Goal: Find contact information: Find contact information

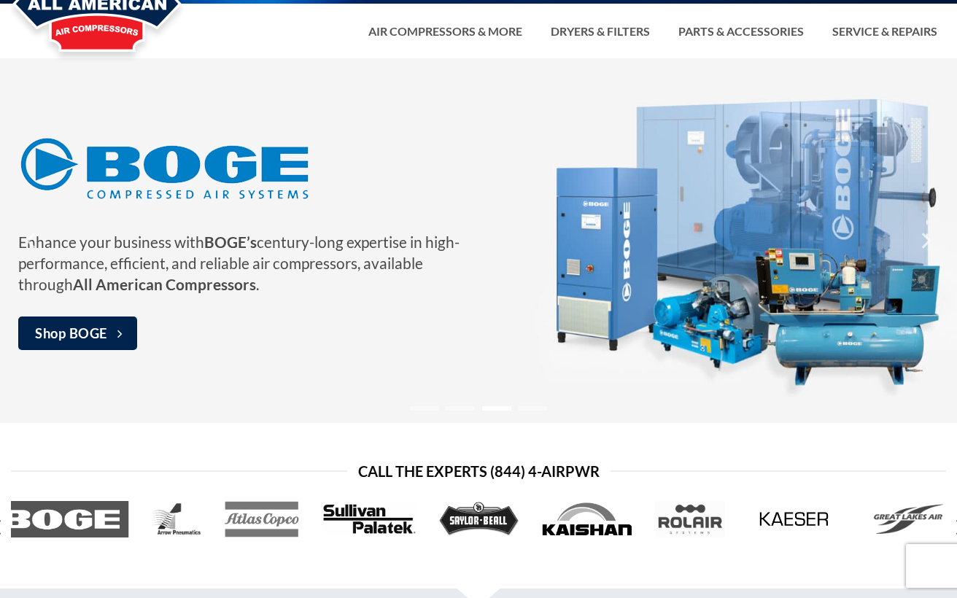
scroll to position [146, 0]
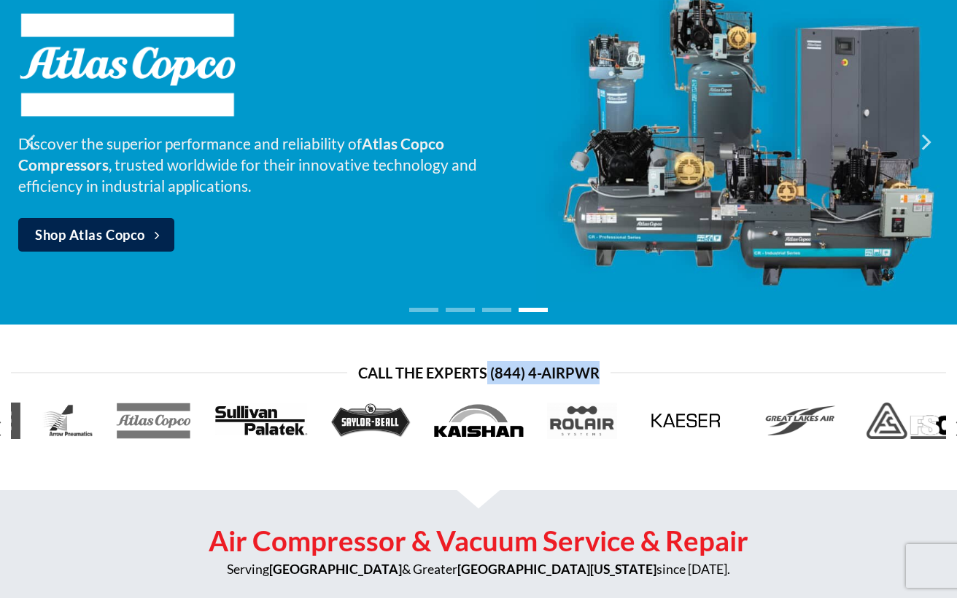
drag, startPoint x: 602, startPoint y: 373, endPoint x: 489, endPoint y: 373, distance: 113.0
click at [489, 373] on h3 "Call the Experts (844) 4-AirPwr" at bounding box center [478, 372] width 935 height 23
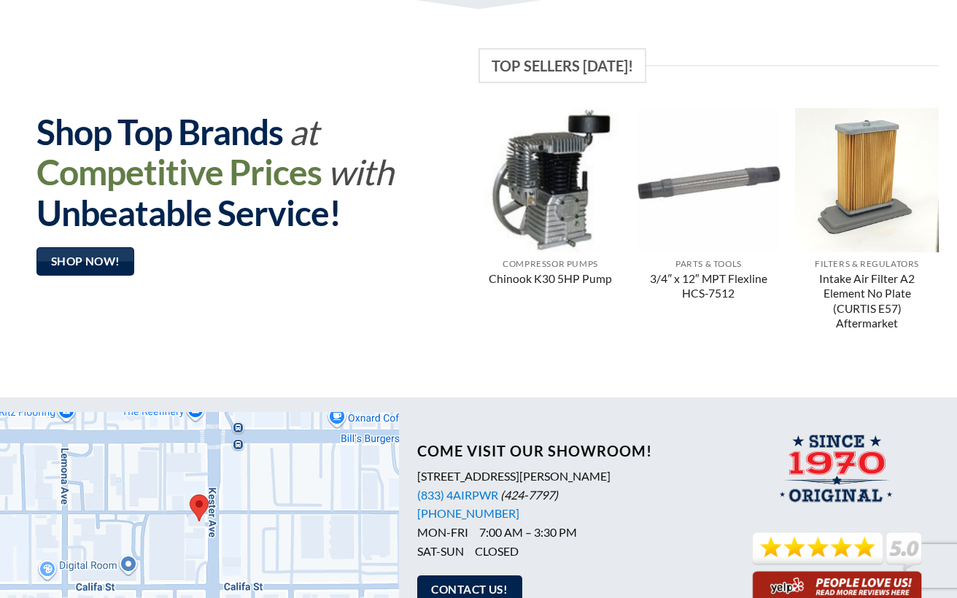
scroll to position [1230, 0]
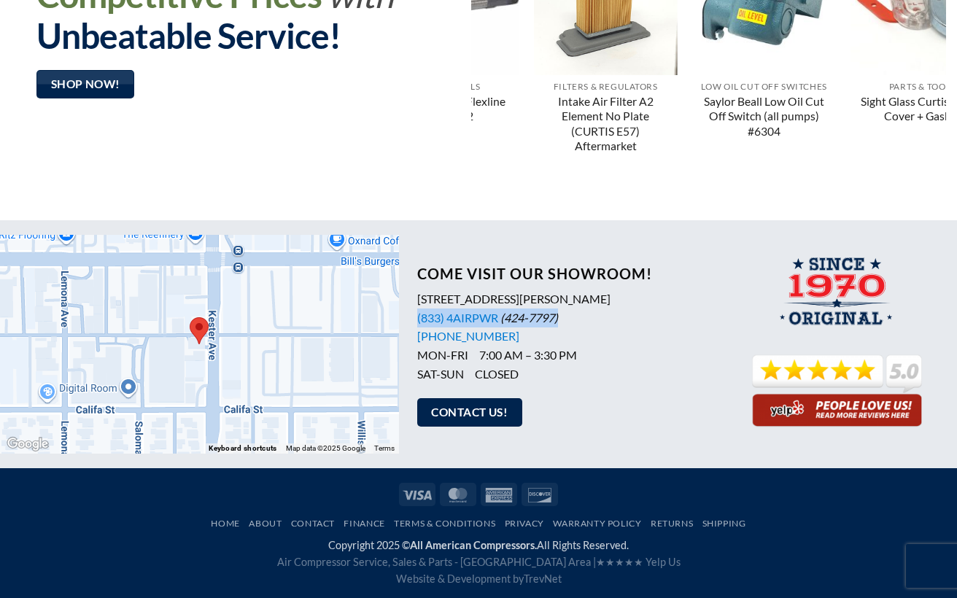
drag, startPoint x: 562, startPoint y: 319, endPoint x: 413, endPoint y: 320, distance: 148.7
click at [413, 320] on div "Come Visit Our Showroom! [STREET_ADDRESS][PERSON_NAME] (833) 4AIRPWR (424-7797)…" at bounding box center [558, 344] width 319 height 188
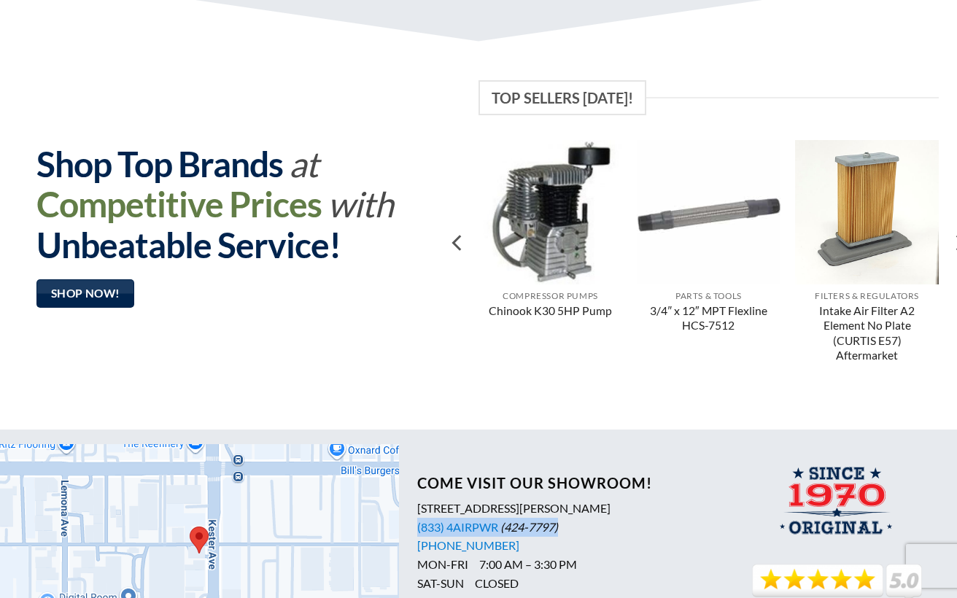
scroll to position [1167, 0]
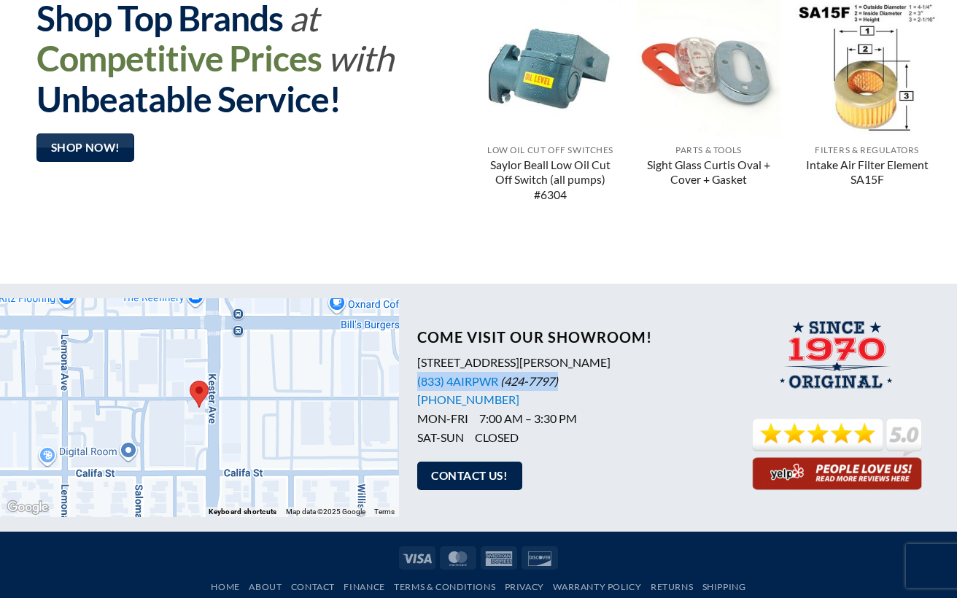
drag, startPoint x: 638, startPoint y: 361, endPoint x: 415, endPoint y: 362, distance: 223.1
click at [415, 362] on div "Come Visit Our Showroom! [STREET_ADDRESS][PERSON_NAME] (833) 4AIRPWR (424-7797)…" at bounding box center [558, 408] width 319 height 188
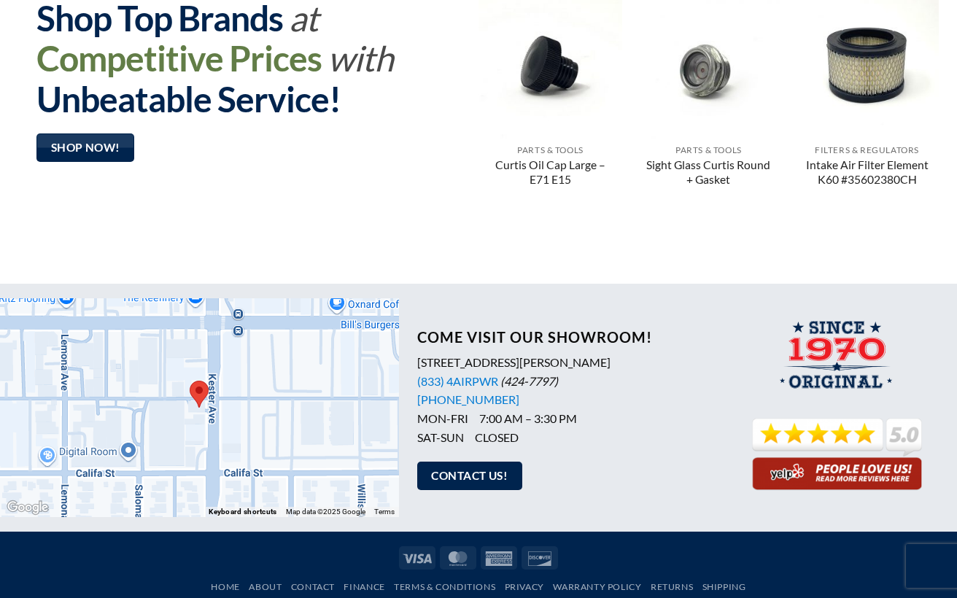
click at [537, 394] on p "[STREET_ADDRESS][PERSON_NAME] (833) 4AIRPWR (424-7797) [PHONE_NUMBER] MON-FRI 7…" at bounding box center [567, 399] width 300 height 93
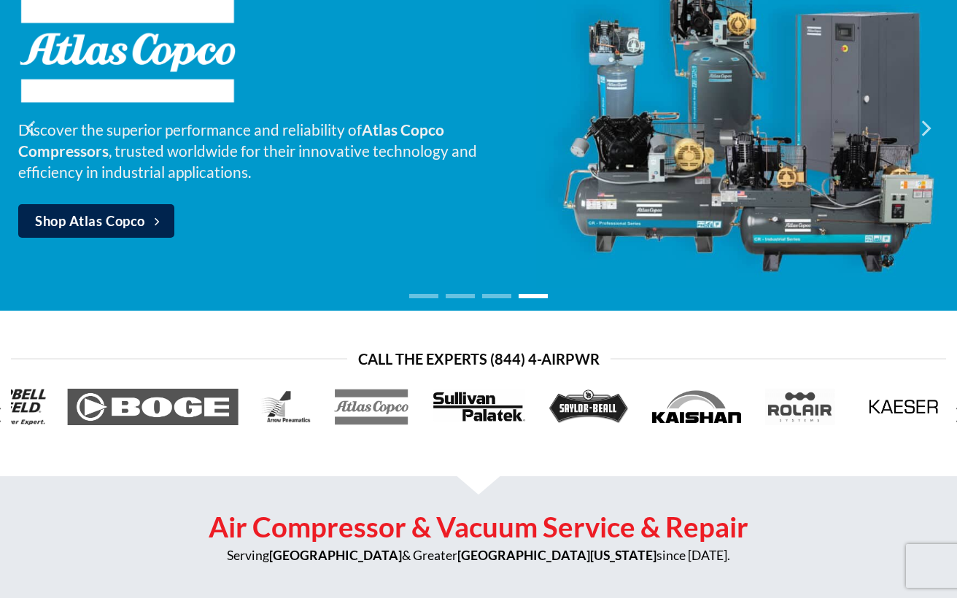
scroll to position [136, 0]
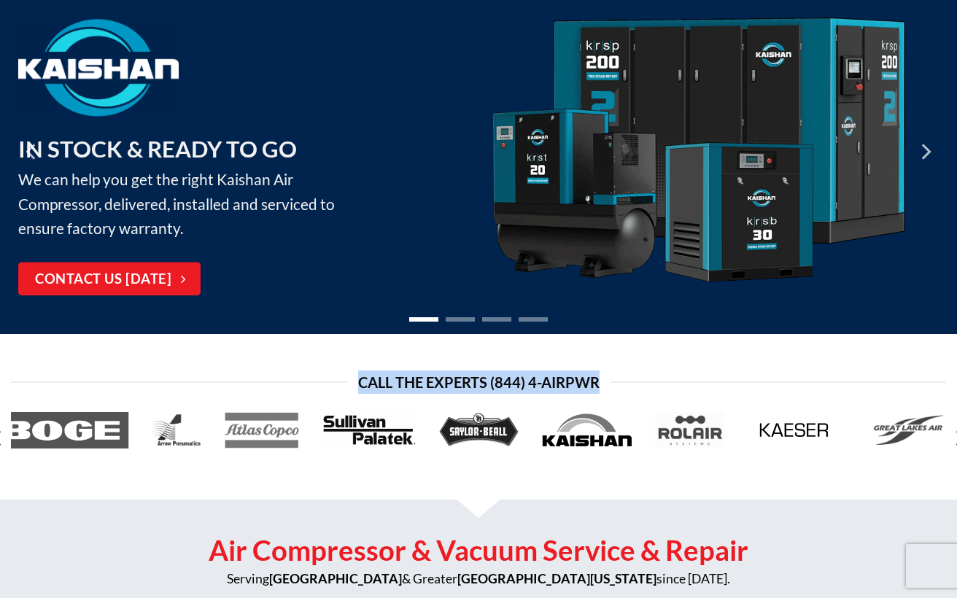
drag, startPoint x: 596, startPoint y: 378, endPoint x: 342, endPoint y: 380, distance: 254.5
click at [342, 380] on h3 "Call the Experts (844) 4-AirPwr" at bounding box center [478, 381] width 935 height 23
click at [727, 506] on icon at bounding box center [478, 549] width 1264 height 109
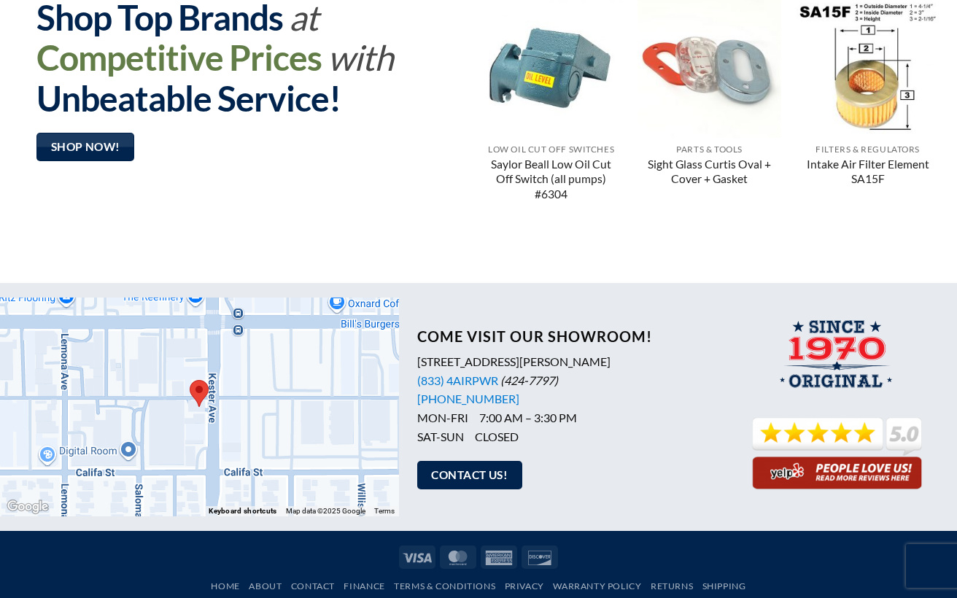
scroll to position [1230, 0]
